Goal: Book appointment/travel/reservation

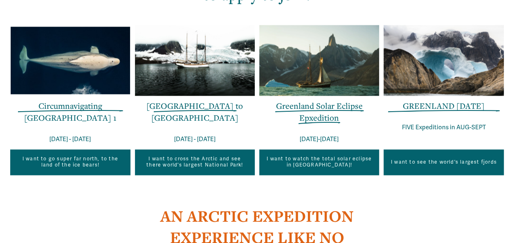
scroll to position [561, 0]
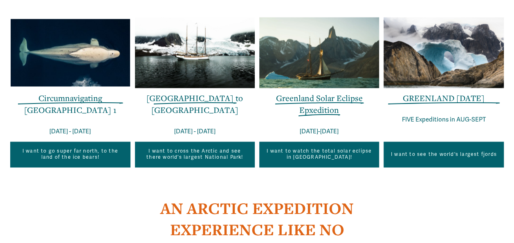
click at [325, 115] on link "Greenland Solar Eclipse Epxedition" at bounding box center [319, 103] width 87 height 23
click at [322, 103] on link "Greenland Solar Eclipse Epxedition" at bounding box center [319, 103] width 87 height 23
click at [312, 104] on link "Greenland Solar Eclipse Epxedition" at bounding box center [319, 103] width 87 height 23
click at [318, 160] on link "I want to watch the total solar eclipse in Greenland!" at bounding box center [319, 154] width 120 height 26
click at [206, 107] on link "[GEOGRAPHIC_DATA] to [GEOGRAPHIC_DATA]" at bounding box center [194, 103] width 96 height 23
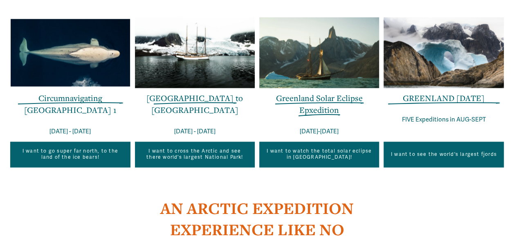
click at [325, 103] on link "Greenland Solar Eclipse Epxedition" at bounding box center [319, 103] width 87 height 23
click at [299, 104] on link "Greenland Solar Eclipse Epxedition" at bounding box center [319, 103] width 87 height 23
click at [323, 157] on link "I want to watch the total solar eclipse in Greenland!" at bounding box center [319, 154] width 120 height 26
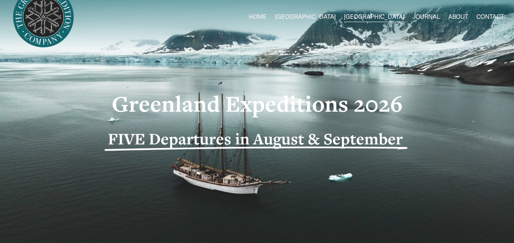
scroll to position [3, 0]
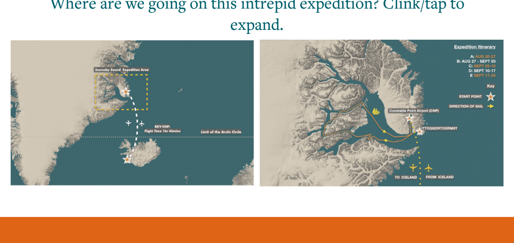
scroll to position [736, 0]
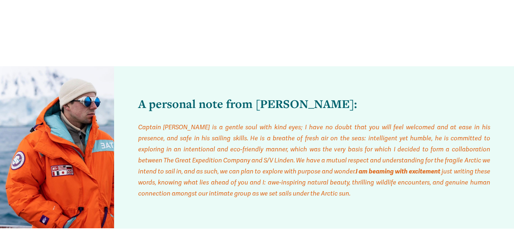
scroll to position [2881, 0]
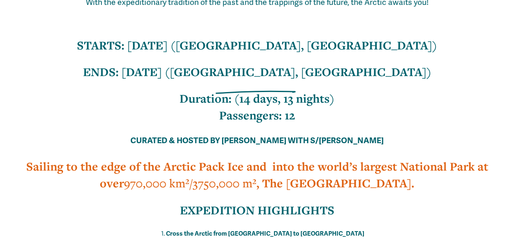
scroll to position [403, 0]
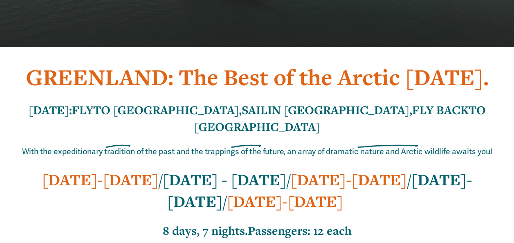
scroll to position [229, 0]
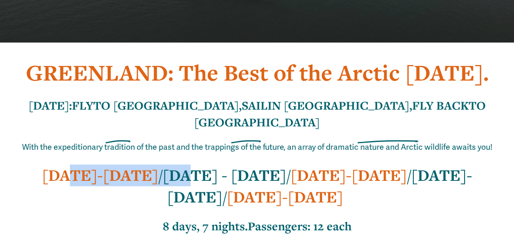
drag, startPoint x: 48, startPoint y: 193, endPoint x: 135, endPoint y: 193, distance: 87.1
click at [135, 193] on h2 "[DATE]-[DATE] / [DATE] - [DATE] / [DATE]-[DATE] / [DATE]-[DATE] / [DATE]-[DATE]" at bounding box center [256, 185] width 493 height 43
click at [163, 186] on strong "[DATE] - [DATE]" at bounding box center [224, 174] width 123 height 21
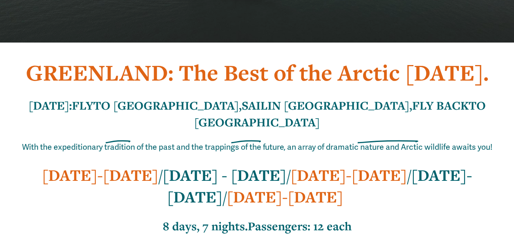
click at [132, 207] on h2 "[DATE]-[DATE] / [DATE] - [DATE] / [DATE]-[DATE] / [DATE]-[DATE] / [DATE]-[DATE]" at bounding box center [256, 185] width 493 height 43
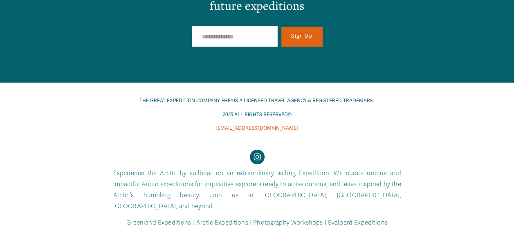
scroll to position [7176, 0]
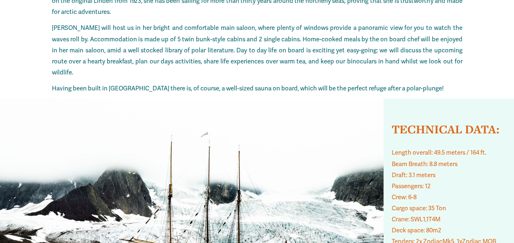
scroll to position [4528, 0]
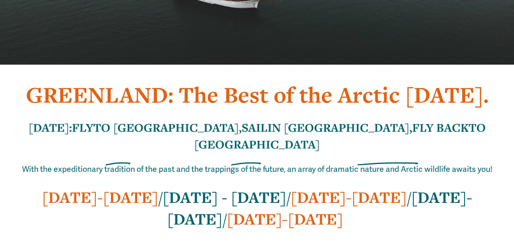
scroll to position [223, 0]
